Goal: Task Accomplishment & Management: Manage account settings

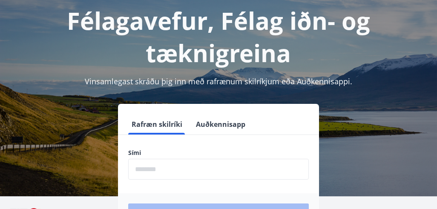
scroll to position [81, 0]
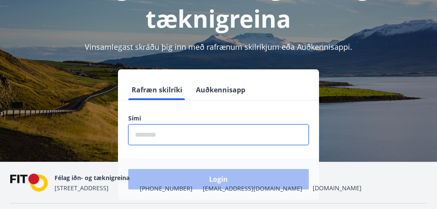
drag, startPoint x: 247, startPoint y: 130, endPoint x: 165, endPoint y: 129, distance: 82.7
click at [165, 129] on input "phone" at bounding box center [218, 134] width 181 height 21
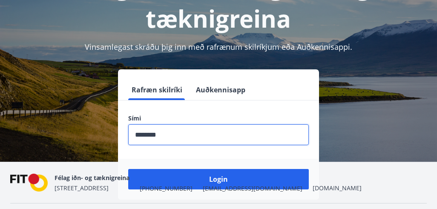
type input "********"
click at [192, 176] on div "Félag iðn- og tæknigreina [STREET_ADDRESS] [PHONE_NUMBER] [EMAIL_ADDRESS][DOMAI…" at bounding box center [208, 183] width 307 height 20
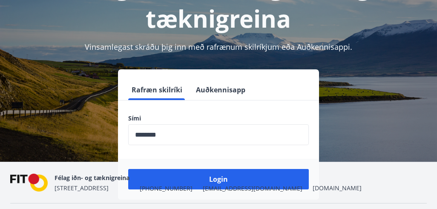
click at [189, 174] on div "Félag iðn- og tæknigreina [STREET_ADDRESS] [PHONE_NUMBER] [EMAIL_ADDRESS][DOMAI…" at bounding box center [208, 183] width 307 height 20
click at [221, 178] on div "Félag iðn- og tæknigreina [STREET_ADDRESS] [PHONE_NUMBER] [EMAIL_ADDRESS][DOMAI…" at bounding box center [208, 183] width 307 height 20
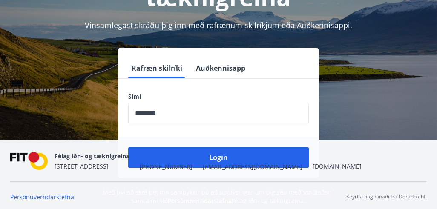
scroll to position [105, 0]
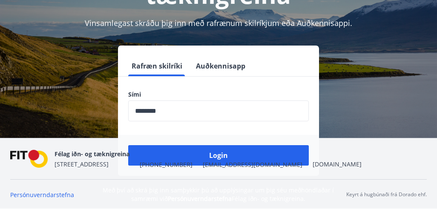
click at [217, 156] on div "Félag iðn- og tæknigreina [STREET_ADDRESS] [PHONE_NUMBER] [EMAIL_ADDRESS][DOMAI…" at bounding box center [208, 159] width 307 height 20
click at [217, 154] on div "Félag iðn- og tæknigreina [STREET_ADDRESS] [PHONE_NUMBER] [EMAIL_ADDRESS][DOMAI…" at bounding box center [208, 159] width 307 height 20
click at [223, 151] on div "Félag iðn- og tæknigreina [STREET_ADDRESS] [PHONE_NUMBER] [EMAIL_ADDRESS][DOMAI…" at bounding box center [208, 159] width 307 height 20
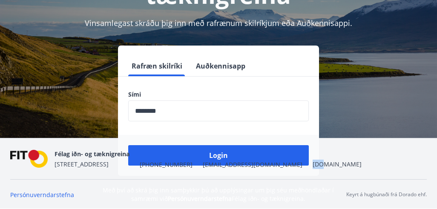
click at [223, 151] on div "Félag iðn- og tæknigreina [STREET_ADDRESS] [PHONE_NUMBER] [EMAIL_ADDRESS][DOMAI…" at bounding box center [208, 159] width 307 height 20
click at [222, 158] on div "Félag iðn- og tæknigreina [STREET_ADDRESS] [PHONE_NUMBER] [EMAIL_ADDRESS][DOMAI…" at bounding box center [208, 159] width 307 height 20
drag, startPoint x: 274, startPoint y: 57, endPoint x: 288, endPoint y: 46, distance: 17.7
click at [288, 46] on div "Rafræn skilríki Auðkennisapp Sími ​ Login" at bounding box center [218, 111] width 201 height 130
drag, startPoint x: 221, startPoint y: 153, endPoint x: 196, endPoint y: 156, distance: 25.7
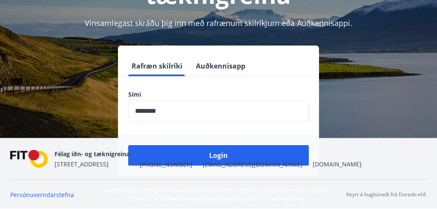
click at [196, 156] on div "Félag iðn- og tæknigreina [STREET_ADDRESS] [PHONE_NUMBER] [EMAIL_ADDRESS][DOMAI…" at bounding box center [208, 159] width 307 height 20
click at [225, 156] on div "Félag iðn- og tæknigreina [STREET_ADDRESS] [PHONE_NUMBER] [EMAIL_ADDRESS][DOMAI…" at bounding box center [208, 159] width 307 height 20
click at [215, 150] on div "Félag iðn- og tæknigreina [STREET_ADDRESS] [PHONE_NUMBER] [EMAIL_ADDRESS][DOMAI…" at bounding box center [208, 159] width 307 height 20
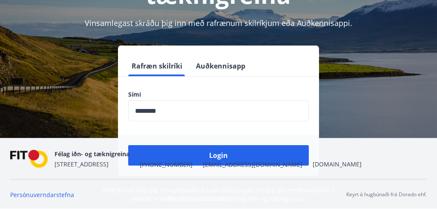
click at [213, 156] on div "Félag iðn- og tæknigreina [STREET_ADDRESS] [PHONE_NUMBER] [EMAIL_ADDRESS][DOMAI…" at bounding box center [208, 159] width 307 height 20
click at [367, 65] on div "Rafræn skilríki Auðkennisapp Sími ​ Login" at bounding box center [218, 111] width 417 height 130
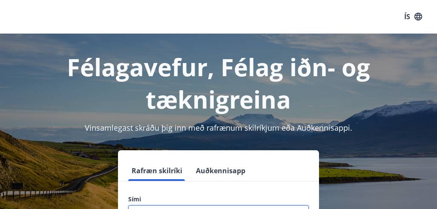
scroll to position [105, 0]
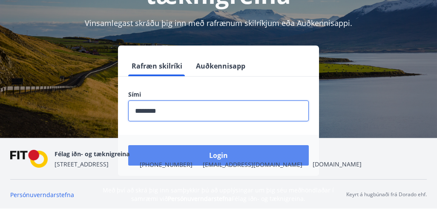
type input "********"
click at [188, 148] on button "Login" at bounding box center [218, 155] width 181 height 20
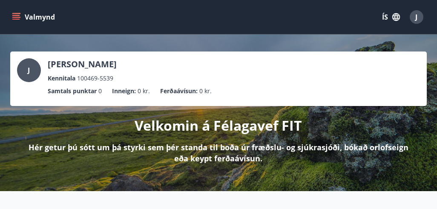
click at [17, 16] on icon "menu" at bounding box center [16, 17] width 9 height 9
click at [219, 41] on div "J Jónína Halldóra Jónsdóttir Kennitala 100469-5539 Samtals punktar 0 Inneign : …" at bounding box center [218, 113] width 437 height 157
click at [16, 16] on icon "menu" at bounding box center [16, 17] width 9 height 9
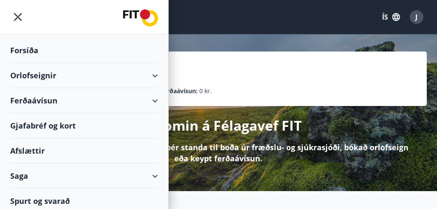
click at [42, 53] on div "Forsíða" at bounding box center [84, 50] width 148 height 25
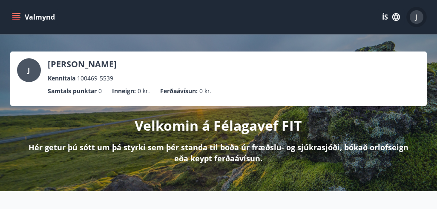
click at [412, 18] on div "J" at bounding box center [417, 17] width 14 height 14
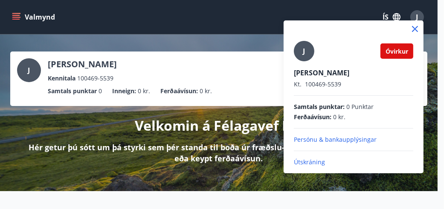
click at [438, 73] on div at bounding box center [222, 104] width 444 height 209
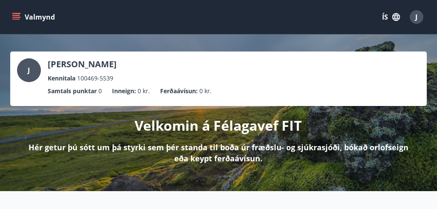
click at [419, 19] on div "J" at bounding box center [417, 17] width 14 height 14
click at [414, 16] on div "J" at bounding box center [417, 17] width 14 height 14
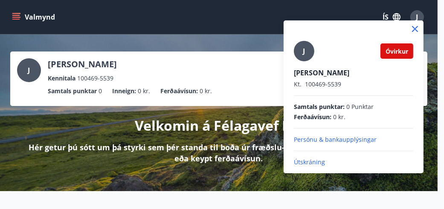
click at [411, 27] on icon at bounding box center [415, 29] width 10 height 10
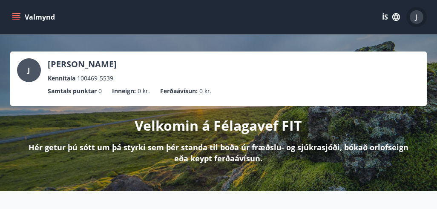
click at [414, 22] on div "J" at bounding box center [417, 17] width 14 height 14
